Goal: Use online tool/utility: Utilize a website feature to perform a specific function

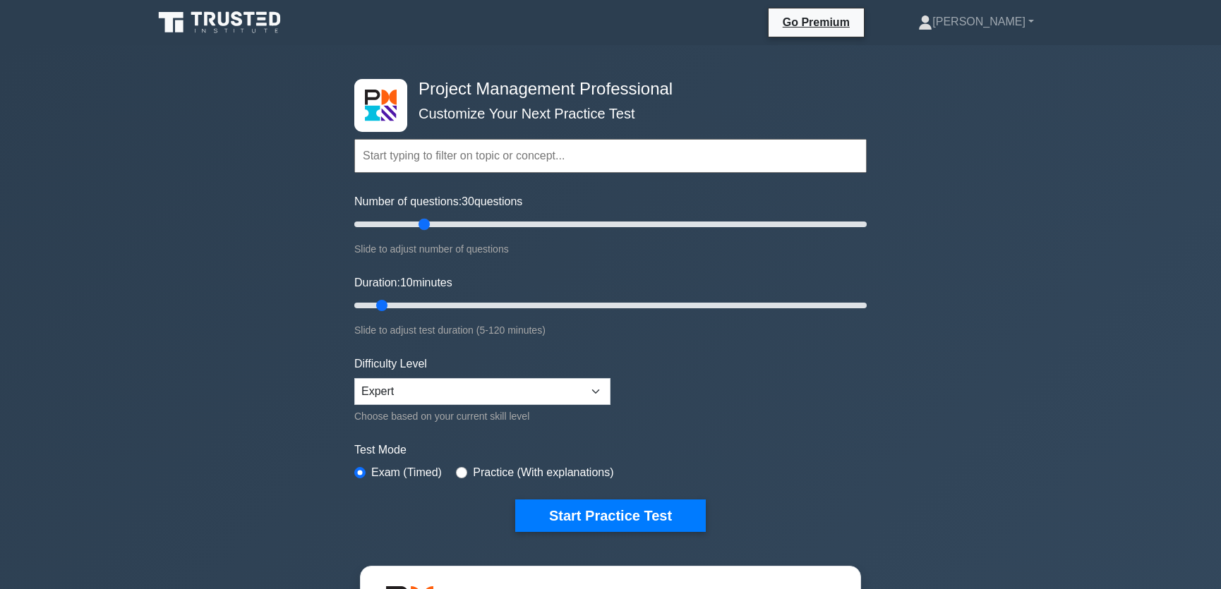
drag, startPoint x: 373, startPoint y: 224, endPoint x: 428, endPoint y: 227, distance: 54.5
type input "30"
click at [428, 227] on input "Number of questions: 30 questions" at bounding box center [610, 224] width 512 height 17
type input "10"
click at [382, 303] on input "Duration: 10 minutes" at bounding box center [610, 305] width 512 height 17
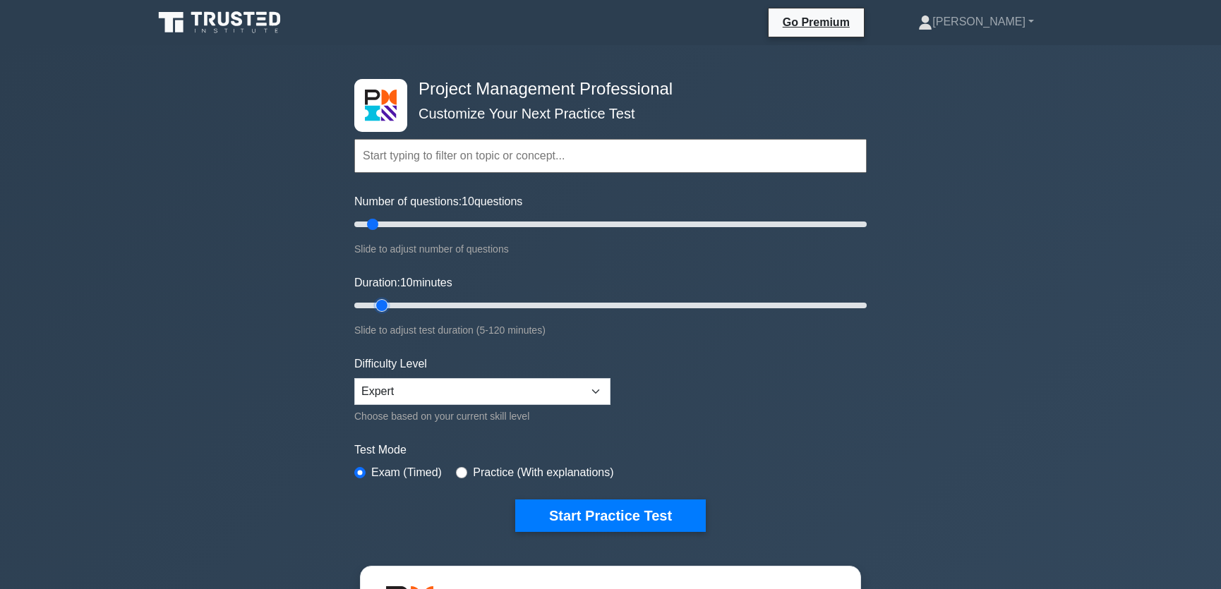
drag, startPoint x: 422, startPoint y: 224, endPoint x: 379, endPoint y: 227, distance: 43.2
type input "10"
click at [379, 227] on input "Number of questions: 10 questions" at bounding box center [610, 224] width 512 height 17
click at [786, 409] on form "Topics Scope Management Time Management Cost Management Quality Management Risk…" at bounding box center [610, 314] width 512 height 436
